Goal: Transaction & Acquisition: Purchase product/service

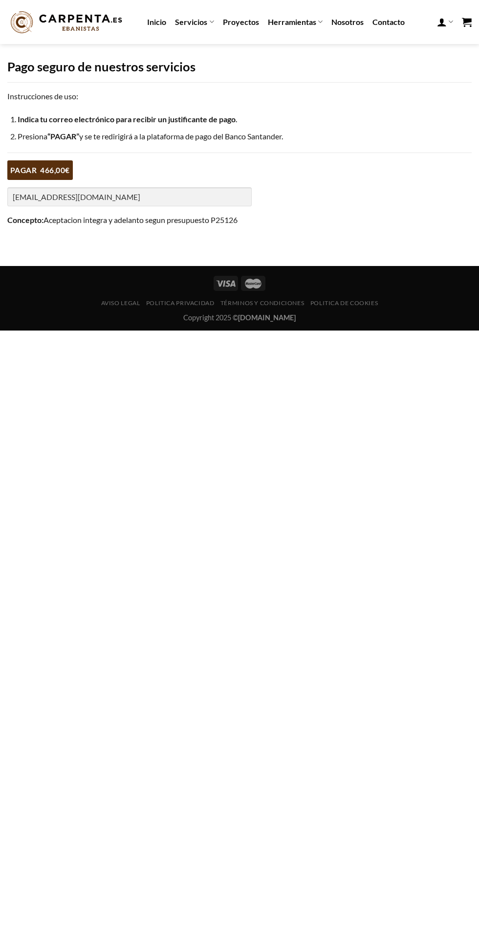
click at [66, 197] on input "670059253Bernardo@gmail.com" at bounding box center [129, 196] width 244 height 19
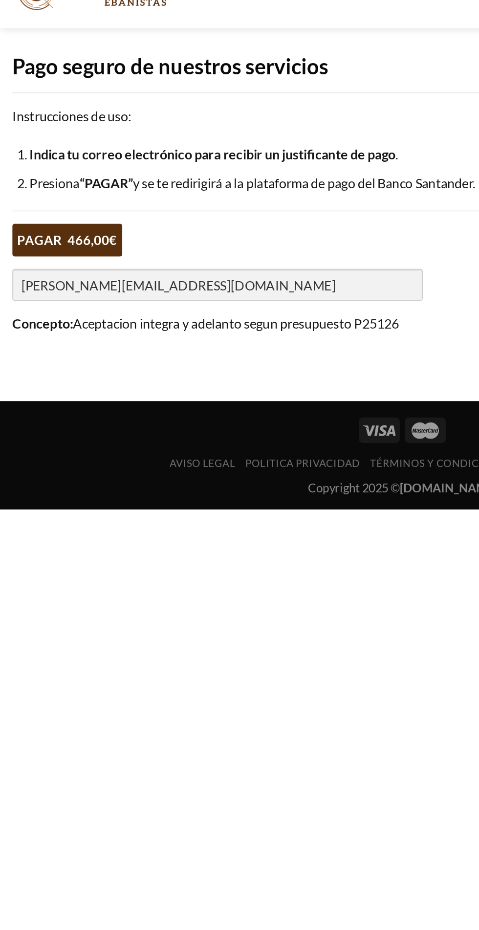
click at [34, 197] on input "bernardo@gmail.com" at bounding box center [129, 196] width 244 height 19
click at [39, 197] on input "bernardo@gmail.com" at bounding box center [129, 196] width 244 height 19
click at [40, 196] on input "bernardo@gmail.com" at bounding box center [129, 196] width 244 height 19
click at [43, 197] on input "bernardo@gmail.com" at bounding box center [129, 196] width 244 height 19
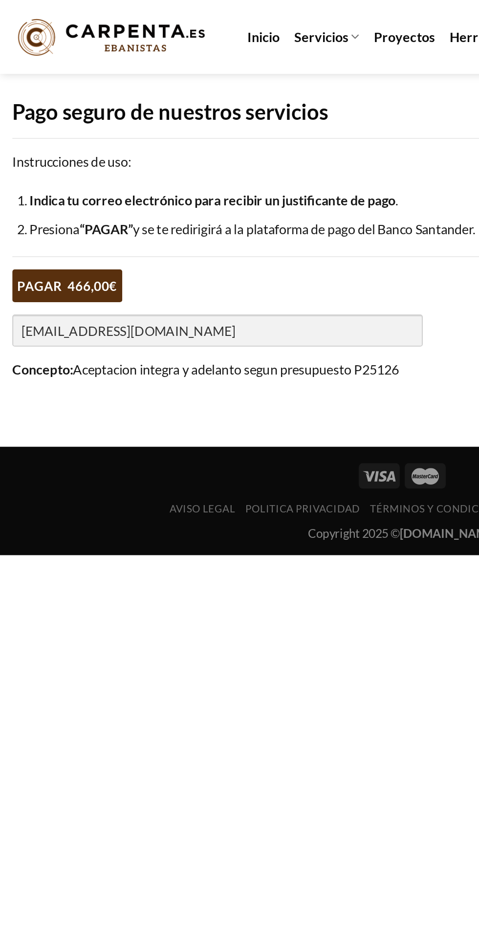
type input "[EMAIL_ADDRESS][DOMAIN_NAME]"
click at [34, 174] on input "PAGAR 466,00€" at bounding box center [40, 170] width 66 height 20
